Goal: Information Seeking & Learning: Learn about a topic

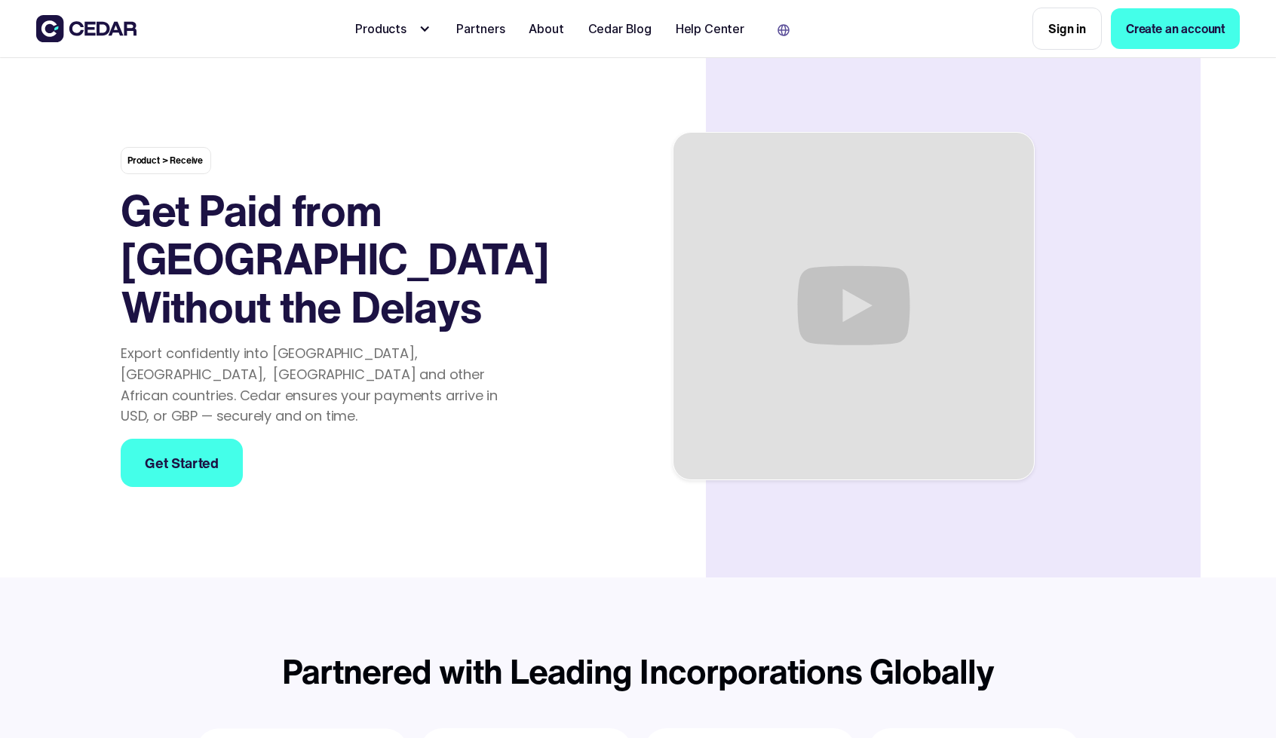
scroll to position [2898, 0]
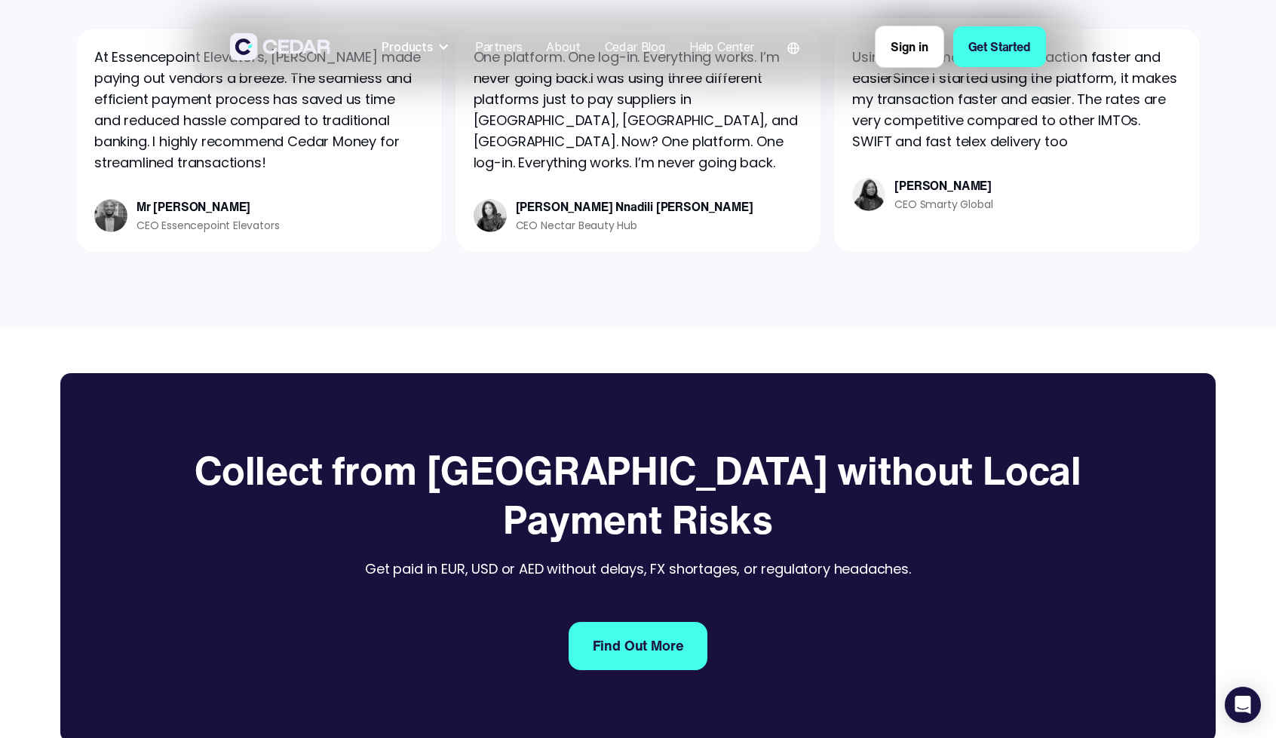
scroll to position [2039, 0]
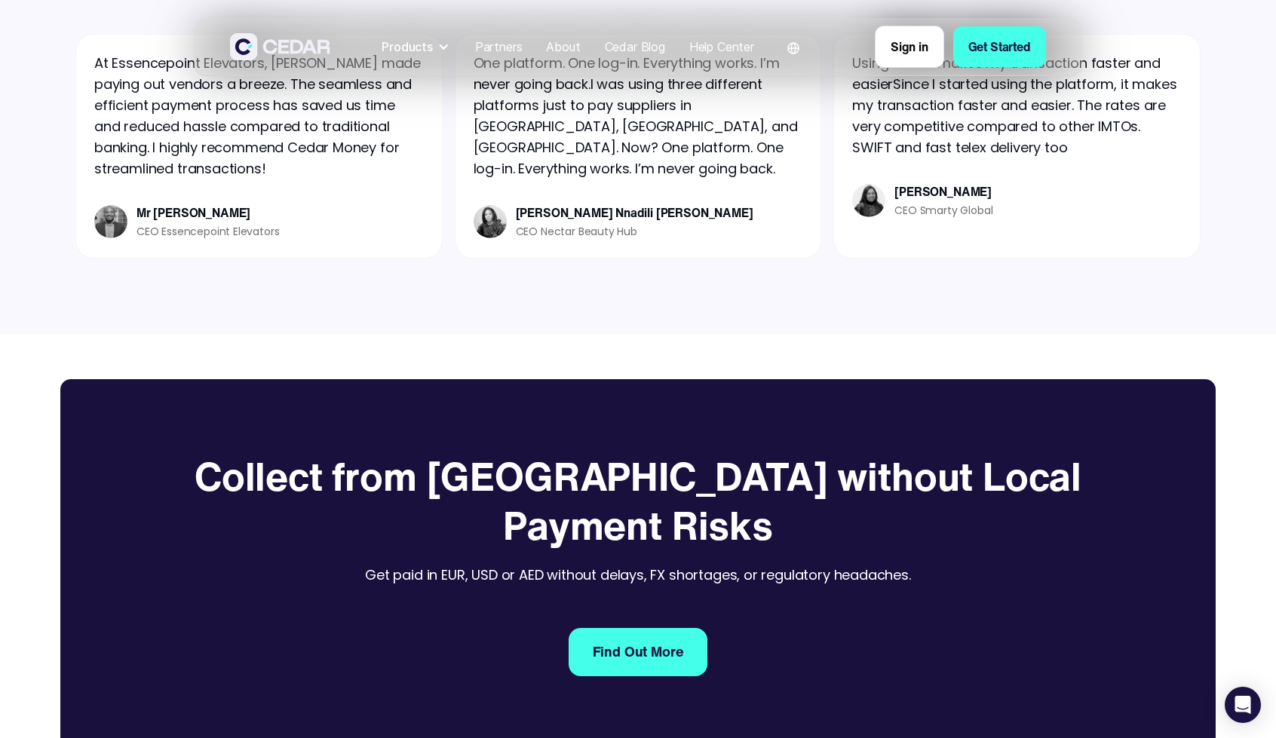
click at [306, 55] on img at bounding box center [280, 46] width 100 height 27
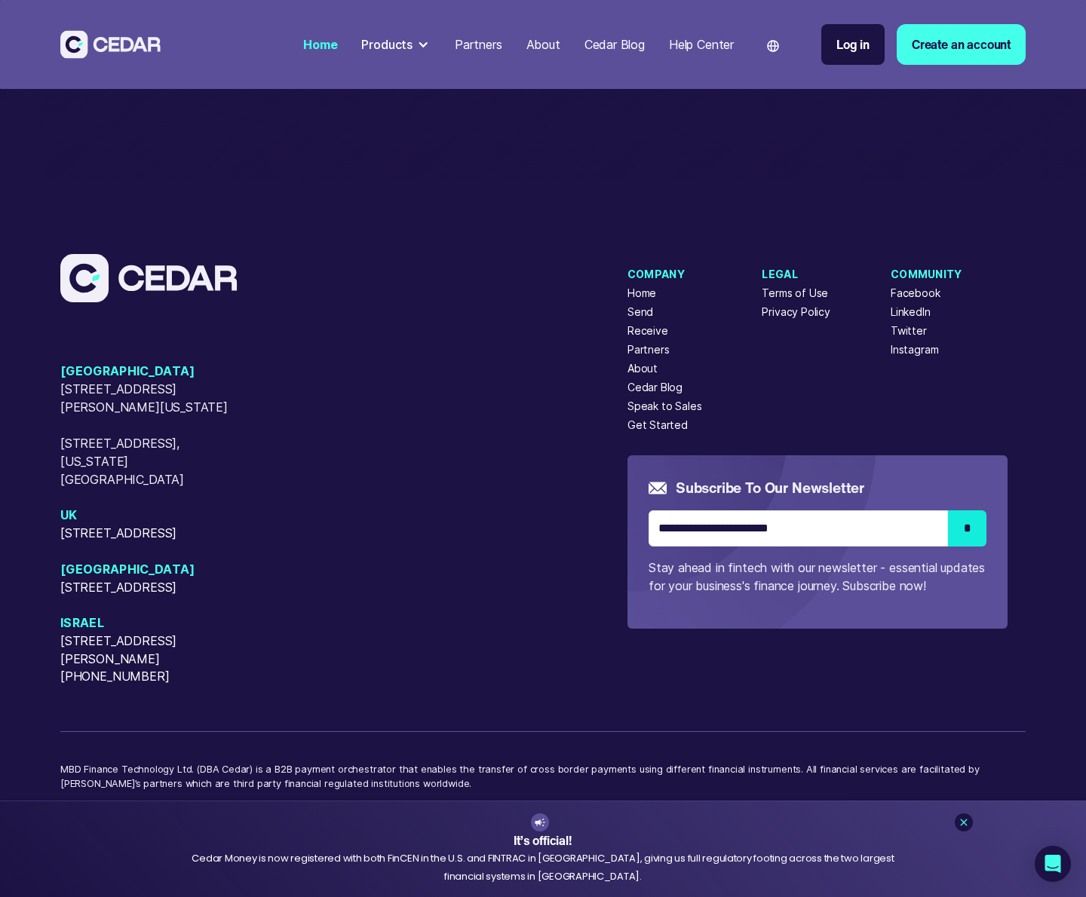
scroll to position [6099, 0]
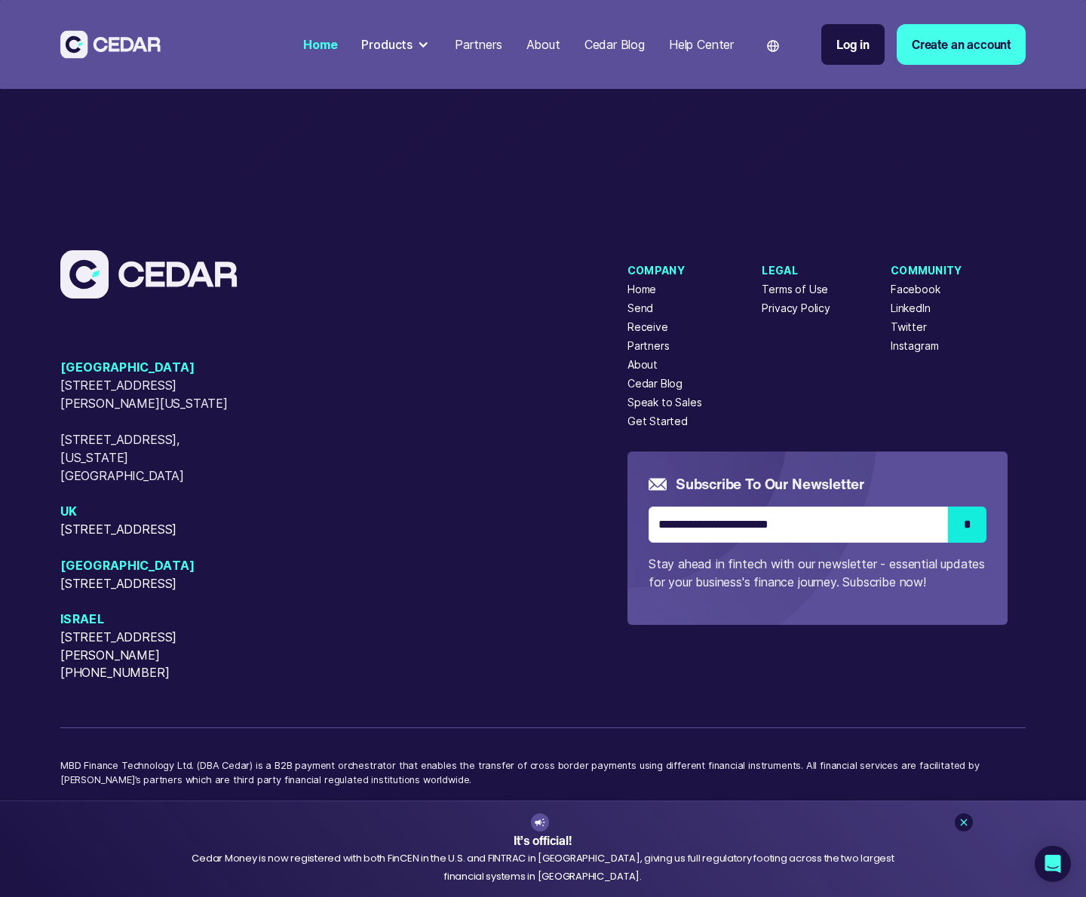
click at [964, 738] on icon at bounding box center [964, 823] width 7 height 7
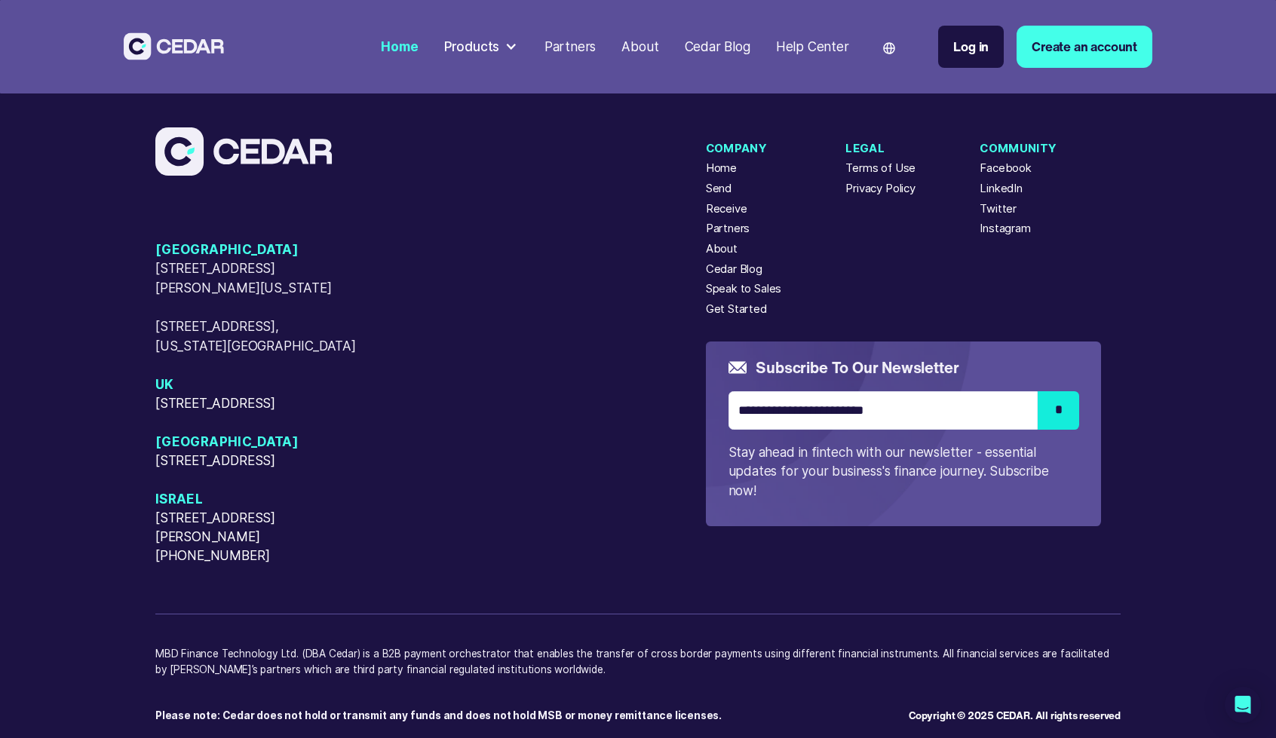
scroll to position [6702, 0]
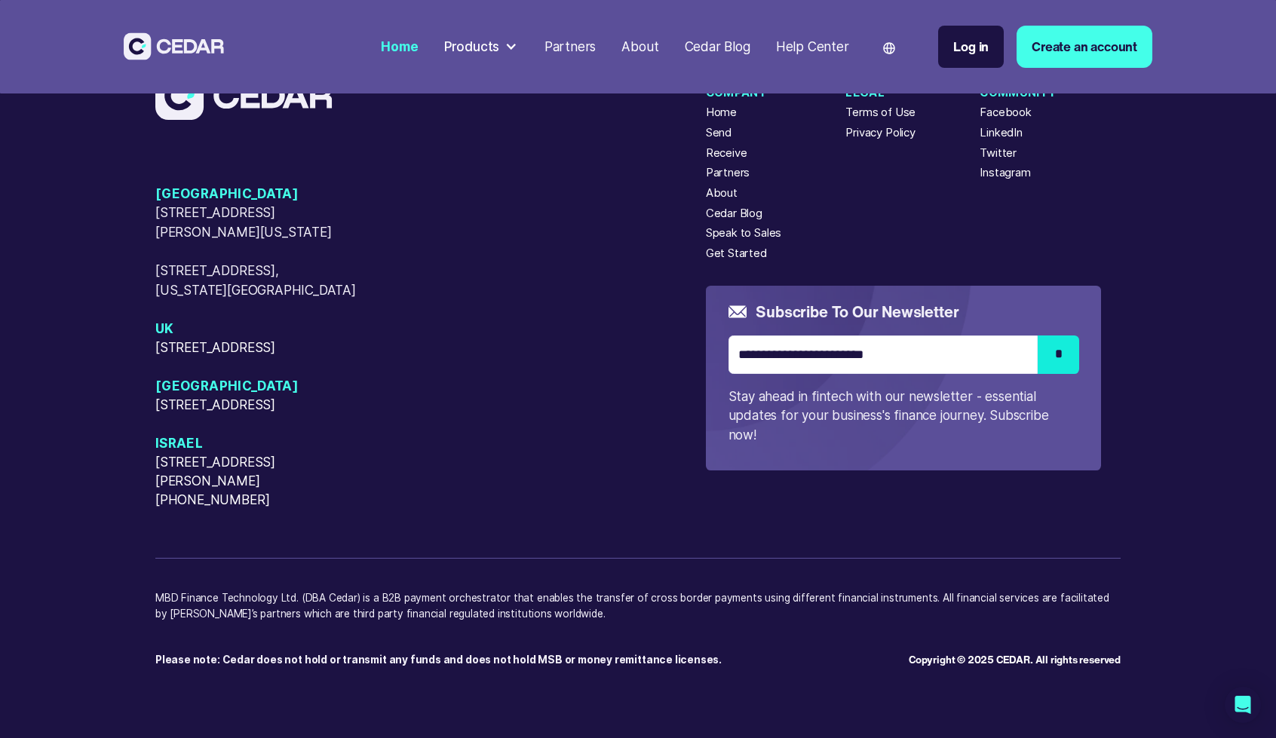
click at [154, 52] on img at bounding box center [174, 46] width 100 height 28
